Goal: Information Seeking & Learning: Learn about a topic

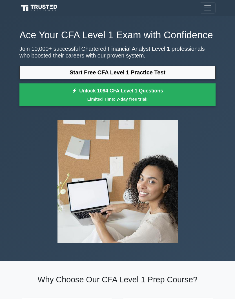
click at [168, 79] on link "Start Free CFA Level 1 Practice Test" at bounding box center [117, 73] width 196 height 14
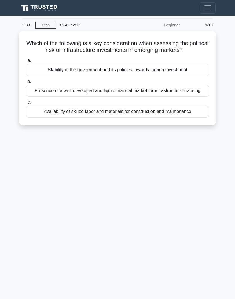
click at [179, 76] on div "Stability of the government and its policies towards foreign investment" at bounding box center [117, 70] width 183 height 12
click at [26, 63] on input "a. Stability of the government and its policies towards foreign investment" at bounding box center [26, 61] width 0 height 4
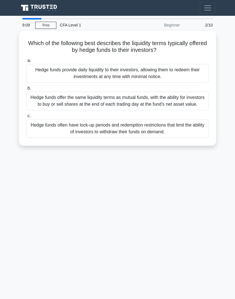
click at [181, 136] on div "Hedge funds often have lock-up periods and redemption restrictions that limit t…" at bounding box center [117, 128] width 183 height 19
click at [26, 118] on input "c. Hedge funds often have lock-up periods and redemption restrictions that limi…" at bounding box center [26, 116] width 0 height 4
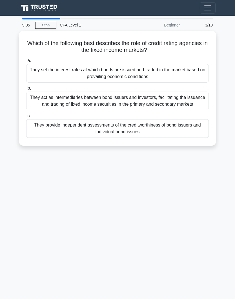
click at [170, 23] on div "Beginner" at bounding box center [158, 24] width 49 height 11
click at [172, 25] on div "Beginner" at bounding box center [158, 24] width 49 height 11
click at [190, 137] on div "They provide independent assessments of the creditworthiness of bond issuers an…" at bounding box center [117, 128] width 183 height 19
click at [26, 118] on input "c. They provide independent assessments of the creditworthiness of bond issuers…" at bounding box center [26, 116] width 0 height 4
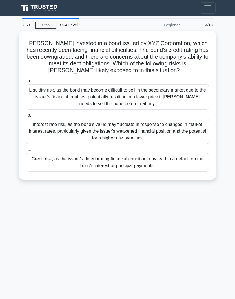
click at [173, 101] on div "Liquidity risk, as the bond may become difficult to sell in the secondary marke…" at bounding box center [117, 96] width 183 height 25
click at [26, 83] on input "a. Liquidity risk, as the bond may become difficult to sell in the secondary ma…" at bounding box center [26, 81] width 0 height 4
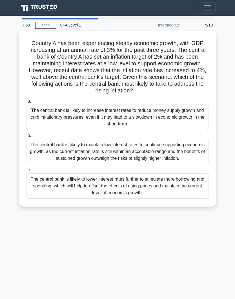
click at [175, 159] on div "The central bank is likely to maintain low interest rates to continue supportin…" at bounding box center [117, 151] width 183 height 25
click at [26, 138] on input "b. The central bank is likely to maintain low interest rates to continue suppor…" at bounding box center [26, 136] width 0 height 4
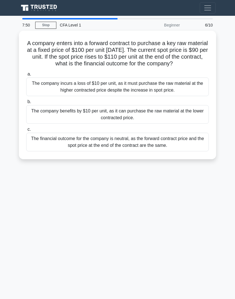
click at [170, 93] on div "The company incurs a loss of $10 per unit, as it must purchase the raw material…" at bounding box center [117, 87] width 183 height 19
click at [26, 76] on input "a. The company incurs a loss of $10 per unit, as it must purchase the raw mater…" at bounding box center [26, 74] width 0 height 4
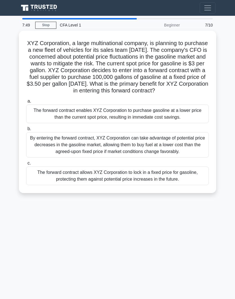
click at [177, 147] on div "By entering the forward contract, XYZ Corporation can take advantage of potenti…" at bounding box center [117, 144] width 183 height 25
click at [26, 131] on input "b. By entering the forward contract, XYZ Corporation can take advantage of pote…" at bounding box center [26, 129] width 0 height 4
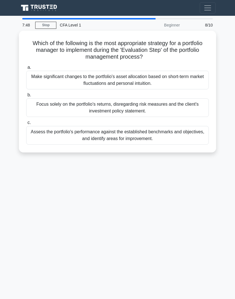
click at [172, 84] on div "Make significant changes to the portfolio's asset allocation based on short-ter…" at bounding box center [117, 80] width 183 height 19
click at [26, 69] on input "a. Make significant changes to the portfolio's asset allocation based on short-…" at bounding box center [26, 68] width 0 height 4
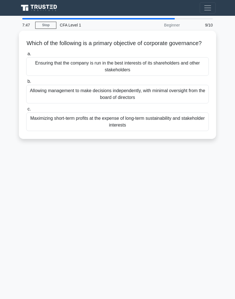
click at [170, 115] on label "c. Maximizing short-term profits at the expense of long-term sustainability and…" at bounding box center [117, 118] width 183 height 25
click at [26, 111] on input "c. Maximizing short-term profits at the expense of long-term sustainability and…" at bounding box center [26, 109] width 0 height 4
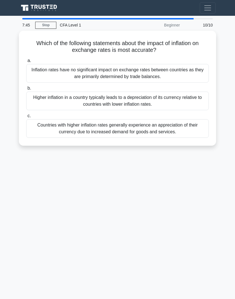
click at [172, 92] on div "Higher inflation in a country typically leads to a depreciation of its currency…" at bounding box center [117, 101] width 183 height 19
click at [26, 90] on input "b. Higher inflation in a country typically leads to a depreciation of its curre…" at bounding box center [26, 89] width 0 height 4
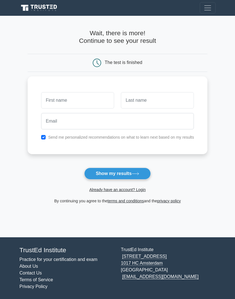
click at [97, 174] on button "Show my results" at bounding box center [117, 174] width 67 height 12
type input "Si"
click at [164, 97] on input "text" at bounding box center [157, 100] width 73 height 16
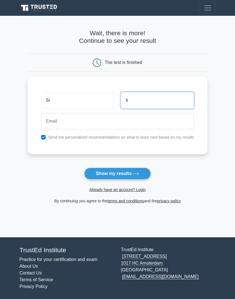
type input "Ii"
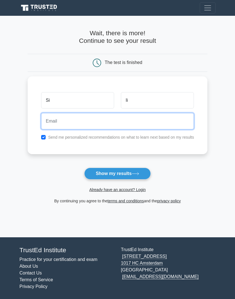
click at [45, 117] on input "email" at bounding box center [117, 121] width 153 height 16
type input "rushabhpandit2018@gmail.com"
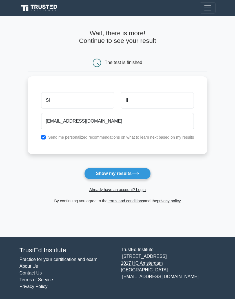
click at [41, 135] on input "checkbox" at bounding box center [43, 137] width 5 height 5
checkbox input "false"
click at [141, 171] on button "Show my results" at bounding box center [117, 174] width 67 height 12
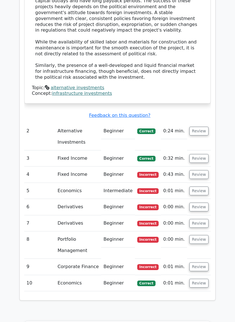
scroll to position [657, 0]
click at [200, 170] on button "Review" at bounding box center [198, 174] width 19 height 9
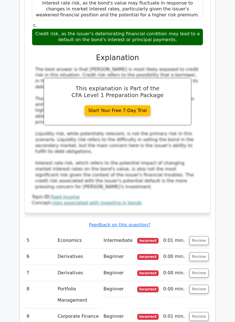
click at [199, 236] on button "Review" at bounding box center [198, 240] width 19 height 9
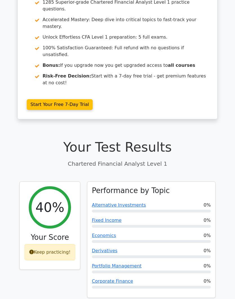
scroll to position [0, 0]
